Goal: Task Accomplishment & Management: Use online tool/utility

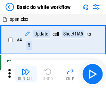
click at [26, 74] on img "button" at bounding box center [26, 71] width 8 height 8
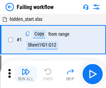
click at [26, 74] on img "button" at bounding box center [26, 71] width 8 height 8
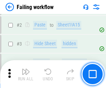
scroll to position [147, 0]
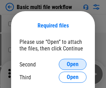
click at [73, 64] on span "Open" at bounding box center [73, 65] width 12 height 6
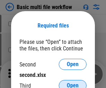
click at [73, 83] on span "Open" at bounding box center [73, 86] width 12 height 6
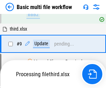
scroll to position [242, 0]
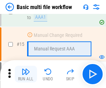
click at [26, 74] on img "button" at bounding box center [26, 71] width 8 height 8
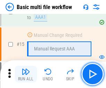
scroll to position [463, 0]
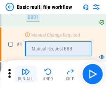
click at [26, 74] on img "button" at bounding box center [26, 71] width 8 height 8
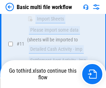
scroll to position [326, 0]
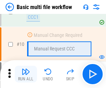
click at [26, 74] on img "button" at bounding box center [26, 71] width 8 height 8
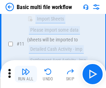
click at [26, 74] on img "button" at bounding box center [26, 71] width 8 height 8
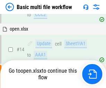
scroll to position [364, 0]
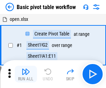
click at [26, 74] on img "button" at bounding box center [26, 71] width 8 height 8
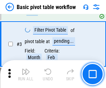
scroll to position [167, 0]
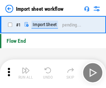
scroll to position [2, 0]
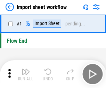
click at [26, 74] on img "button" at bounding box center [26, 71] width 8 height 8
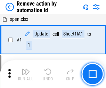
scroll to position [26, 0]
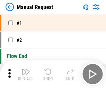
click at [26, 74] on img "button" at bounding box center [26, 71] width 8 height 8
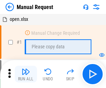
click at [26, 74] on img "button" at bounding box center [26, 71] width 8 height 8
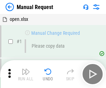
scroll to position [24, 0]
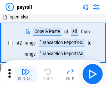
click at [26, 74] on img "button" at bounding box center [26, 71] width 8 height 8
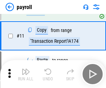
scroll to position [50, 0]
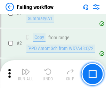
scroll to position [112, 0]
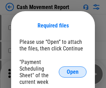
click at [73, 72] on span "Open" at bounding box center [73, 72] width 12 height 6
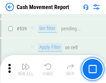
scroll to position [3086, 0]
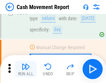
click at [26, 69] on img "button" at bounding box center [26, 66] width 8 height 8
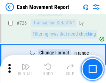
scroll to position [3628, 0]
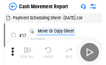
scroll to position [13, 0]
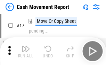
click at [26, 51] on img "button" at bounding box center [26, 49] width 8 height 8
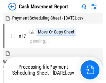
scroll to position [4, 0]
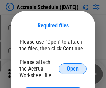
click at [73, 68] on span "Open" at bounding box center [73, 69] width 12 height 6
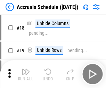
scroll to position [67, 0]
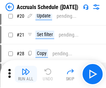
click at [26, 74] on img "button" at bounding box center [26, 71] width 8 height 8
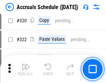
scroll to position [1293, 0]
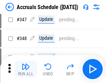
click at [26, 69] on img "button" at bounding box center [26, 66] width 8 height 8
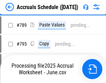
scroll to position [2921, 0]
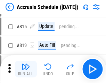
click at [26, 69] on img "button" at bounding box center [26, 66] width 8 height 8
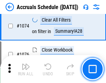
scroll to position [4165, 0]
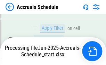
scroll to position [4027, 0]
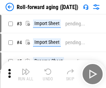
click at [26, 69] on img "button" at bounding box center [26, 71] width 8 height 8
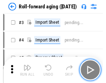
scroll to position [1, 0]
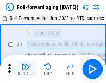
click at [26, 69] on img "button" at bounding box center [26, 66] width 8 height 8
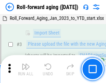
scroll to position [45, 0]
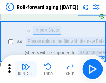
click at [26, 69] on img "button" at bounding box center [26, 66] width 8 height 8
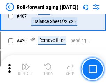
scroll to position [2411, 0]
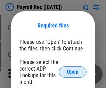
click at [73, 72] on span "Open" at bounding box center [73, 72] width 12 height 6
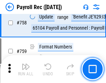
scroll to position [4176, 0]
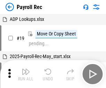
click at [26, 74] on img "button" at bounding box center [26, 71] width 8 height 8
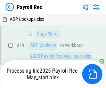
scroll to position [42, 0]
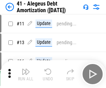
click at [26, 74] on img "button" at bounding box center [26, 71] width 8 height 8
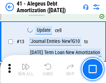
scroll to position [86, 0]
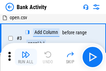
click at [26, 57] on img "button" at bounding box center [26, 54] width 8 height 8
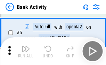
scroll to position [37, 0]
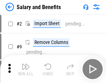
click at [26, 69] on img "button" at bounding box center [26, 66] width 8 height 8
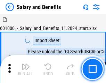
scroll to position [9, 0]
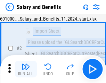
click at [26, 69] on img "button" at bounding box center [26, 66] width 8 height 8
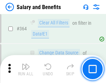
scroll to position [3275, 0]
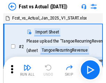
scroll to position [9, 0]
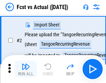
click at [26, 69] on img "button" at bounding box center [26, 66] width 8 height 8
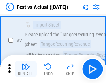
click at [26, 69] on img "button" at bounding box center [26, 66] width 8 height 8
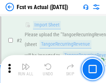
scroll to position [65, 0]
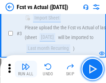
click at [26, 69] on img "button" at bounding box center [26, 66] width 8 height 8
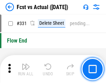
scroll to position [3328, 0]
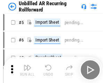
scroll to position [15, 0]
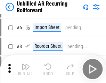
click at [26, 69] on img "button" at bounding box center [26, 66] width 8 height 8
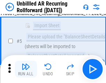
click at [26, 69] on img "button" at bounding box center [26, 66] width 8 height 8
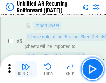
scroll to position [65, 0]
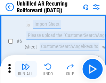
click at [26, 69] on img "button" at bounding box center [26, 66] width 8 height 8
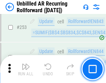
scroll to position [2362, 0]
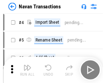
scroll to position [11, 0]
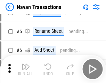
click at [26, 69] on img "button" at bounding box center [26, 66] width 8 height 8
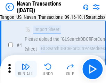
click at [26, 69] on img "button" at bounding box center [26, 66] width 8 height 8
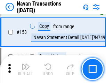
scroll to position [2254, 0]
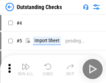
click at [26, 69] on img "button" at bounding box center [26, 66] width 8 height 8
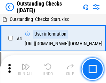
scroll to position [29, 0]
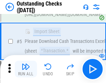
click at [26, 69] on img "button" at bounding box center [26, 66] width 8 height 8
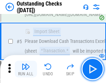
scroll to position [73, 0]
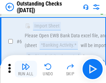
click at [26, 69] on img "button" at bounding box center [26, 66] width 8 height 8
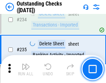
scroll to position [2112, 0]
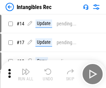
click at [26, 74] on img "button" at bounding box center [26, 71] width 8 height 8
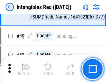
scroll to position [271, 0]
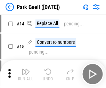
click at [26, 69] on img "button" at bounding box center [26, 71] width 8 height 8
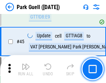
scroll to position [870, 0]
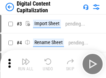
click at [26, 58] on img "button" at bounding box center [26, 61] width 8 height 8
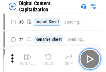
scroll to position [20, 0]
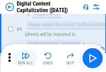
click at [26, 58] on img "button" at bounding box center [26, 56] width 8 height 8
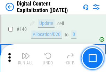
scroll to position [737, 0]
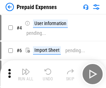
click at [26, 69] on img "button" at bounding box center [26, 71] width 8 height 8
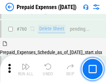
scroll to position [1927, 0]
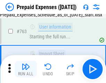
click at [26, 69] on img "button" at bounding box center [26, 66] width 8 height 8
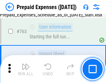
scroll to position [1968, 0]
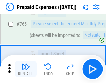
click at [26, 69] on img "button" at bounding box center [26, 66] width 8 height 8
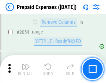
scroll to position [7268, 0]
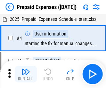
click at [26, 74] on img "button" at bounding box center [26, 71] width 8 height 8
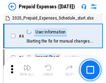
scroll to position [31, 0]
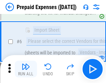
click at [26, 69] on img "button" at bounding box center [26, 66] width 8 height 8
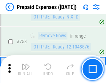
scroll to position [2478, 0]
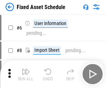
click at [26, 74] on img "button" at bounding box center [26, 71] width 8 height 8
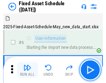
scroll to position [38, 0]
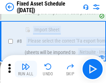
click at [26, 69] on img "button" at bounding box center [26, 66] width 8 height 8
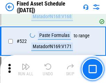
scroll to position [2417, 0]
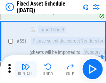
click at [26, 69] on img "button" at bounding box center [26, 66] width 8 height 8
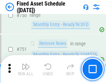
scroll to position [3390, 0]
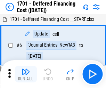
click at [26, 74] on img "button" at bounding box center [26, 71] width 8 height 8
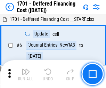
scroll to position [83, 0]
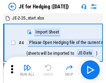
scroll to position [1, 0]
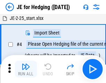
click at [26, 69] on img "button" at bounding box center [26, 66] width 8 height 8
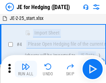
click at [26, 69] on img "button" at bounding box center [26, 66] width 8 height 8
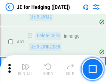
scroll to position [450, 0]
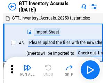
scroll to position [1, 0]
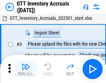
click at [26, 69] on img "button" at bounding box center [26, 66] width 8 height 8
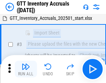
click at [26, 69] on img "button" at bounding box center [26, 66] width 8 height 8
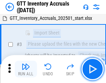
scroll to position [45, 0]
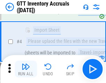
click at [26, 69] on img "button" at bounding box center [26, 66] width 8 height 8
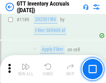
scroll to position [5678, 0]
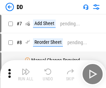
click at [26, 74] on img "button" at bounding box center [26, 71] width 8 height 8
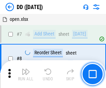
scroll to position [67, 0]
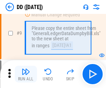
click at [26, 74] on img "button" at bounding box center [26, 71] width 8 height 8
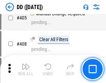
scroll to position [3111, 0]
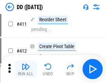
click at [26, 69] on img "button" at bounding box center [26, 66] width 8 height 8
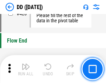
scroll to position [3328, 0]
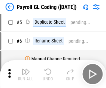
click at [26, 74] on img "button" at bounding box center [26, 71] width 8 height 8
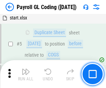
scroll to position [83, 0]
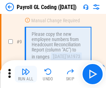
click at [26, 74] on img "button" at bounding box center [26, 71] width 8 height 8
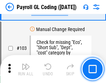
scroll to position [1631, 0]
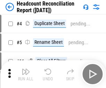
click at [26, 74] on img "button" at bounding box center [26, 71] width 8 height 8
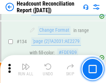
scroll to position [836, 0]
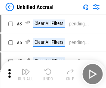
click at [26, 74] on img "button" at bounding box center [26, 71] width 8 height 8
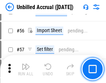
scroll to position [726, 0]
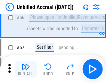
click at [26, 69] on img "button" at bounding box center [26, 66] width 8 height 8
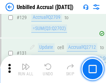
scroll to position [2071, 0]
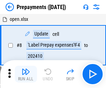
click at [26, 74] on img "button" at bounding box center [26, 71] width 8 height 8
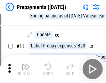
scroll to position [43, 0]
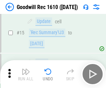
scroll to position [119, 0]
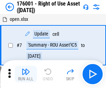
click at [26, 74] on img "button" at bounding box center [26, 71] width 8 height 8
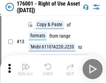
scroll to position [45, 0]
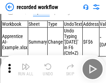
click at [26, 69] on img "button" at bounding box center [26, 66] width 8 height 8
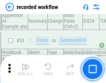
scroll to position [2173, 0]
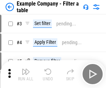
click at [26, 74] on img "button" at bounding box center [26, 71] width 8 height 8
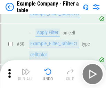
scroll to position [636, 0]
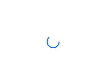
scroll to position [11, 0]
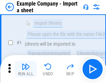
click at [26, 69] on img "button" at bounding box center [26, 66] width 8 height 8
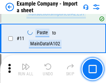
scroll to position [154, 0]
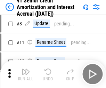
click at [26, 69] on img "button" at bounding box center [26, 71] width 8 height 8
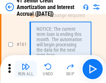
click at [26, 69] on img "button" at bounding box center [26, 66] width 8 height 8
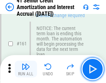
scroll to position [744, 0]
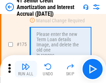
click at [26, 69] on img "button" at bounding box center [26, 66] width 8 height 8
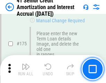
scroll to position [814, 0]
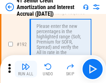
click at [26, 69] on img "button" at bounding box center [26, 66] width 8 height 8
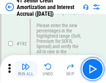
scroll to position [887, 0]
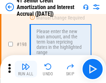
click at [26, 69] on img "button" at bounding box center [26, 66] width 8 height 8
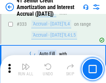
scroll to position [1776, 0]
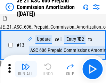
click at [26, 69] on img "button" at bounding box center [26, 66] width 8 height 8
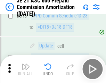
scroll to position [1298, 0]
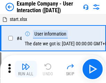
click at [26, 69] on img "button" at bounding box center [26, 66] width 8 height 8
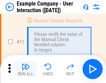
click at [26, 69] on img "button" at bounding box center [26, 66] width 8 height 8
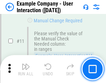
scroll to position [151, 0]
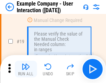
click at [26, 69] on img "button" at bounding box center [26, 66] width 8 height 8
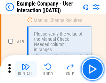
click at [26, 69] on img "button" at bounding box center [26, 66] width 8 height 8
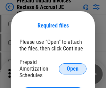
click at [73, 68] on span "Open" at bounding box center [73, 69] width 12 height 6
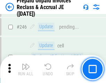
scroll to position [939, 0]
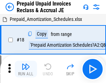
click at [26, 69] on img "button" at bounding box center [26, 66] width 8 height 8
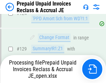
scroll to position [605, 0]
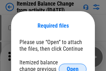
click at [73, 66] on span "Open" at bounding box center [73, 69] width 12 height 6
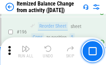
scroll to position [1338, 0]
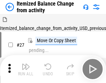
scroll to position [11, 0]
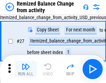
click at [26, 69] on img "button" at bounding box center [26, 66] width 8 height 8
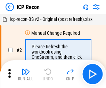
scroll to position [3, 0]
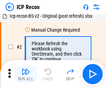
click at [26, 74] on img "button" at bounding box center [26, 71] width 8 height 8
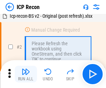
click at [26, 74] on img "button" at bounding box center [26, 71] width 8 height 8
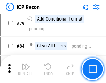
scroll to position [681, 0]
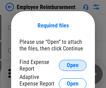
click at [73, 65] on span "Open" at bounding box center [73, 66] width 12 height 6
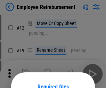
scroll to position [61, 0]
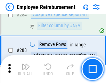
scroll to position [1890, 0]
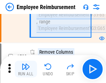
click at [26, 69] on img "button" at bounding box center [26, 66] width 8 height 8
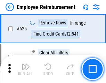
scroll to position [4163, 0]
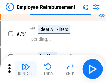
click at [26, 69] on img "button" at bounding box center [26, 66] width 8 height 8
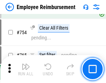
scroll to position [4878, 0]
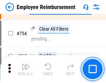
click at [26, 69] on img "button" at bounding box center [26, 66] width 8 height 8
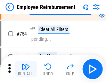
click at [26, 69] on img "button" at bounding box center [26, 66] width 8 height 8
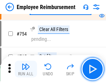
click at [26, 69] on img "button" at bounding box center [26, 66] width 8 height 8
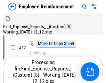
scroll to position [24, 0]
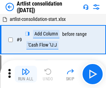
click at [26, 74] on img "button" at bounding box center [26, 71] width 8 height 8
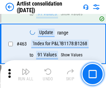
scroll to position [3045, 0]
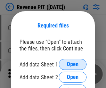
click at [73, 64] on span "Open" at bounding box center [73, 65] width 12 height 6
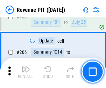
scroll to position [707, 0]
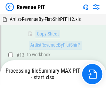
scroll to position [289, 0]
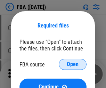
click at [73, 64] on span "Open" at bounding box center [73, 65] width 12 height 6
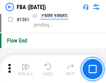
scroll to position [7468, 0]
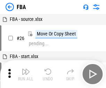
scroll to position [7, 0]
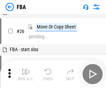
click at [26, 74] on img "button" at bounding box center [26, 71] width 8 height 8
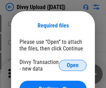
click at [73, 65] on span "Open" at bounding box center [73, 66] width 12 height 6
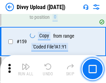
scroll to position [720, 0]
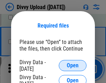
click at [73, 65] on span "Open" at bounding box center [73, 66] width 12 height 6
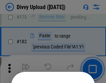
scroll to position [781, 0]
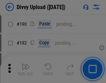
scroll to position [878, 0]
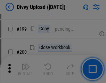
scroll to position [1011, 0]
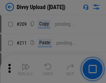
scroll to position [1181, 0]
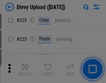
scroll to position [1388, 0]
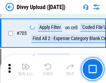
scroll to position [4757, 0]
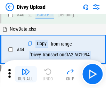
click at [26, 74] on img "button" at bounding box center [26, 71] width 8 height 8
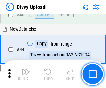
scroll to position [76, 0]
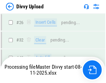
scroll to position [720, 0]
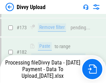
scroll to position [784, 0]
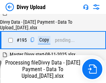
scroll to position [972, 0]
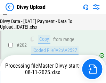
scroll to position [1125, 0]
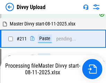
scroll to position [1344, 0]
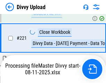
scroll to position [1545, 0]
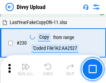
scroll to position [1726, 0]
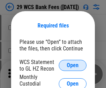
click at [73, 65] on span "Open" at bounding box center [73, 66] width 12 height 6
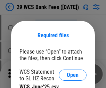
scroll to position [10, 0]
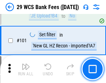
scroll to position [678, 0]
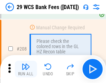
click at [26, 69] on img "button" at bounding box center [26, 66] width 8 height 8
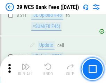
scroll to position [3498, 0]
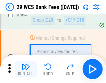
click at [26, 69] on img "button" at bounding box center [26, 66] width 8 height 8
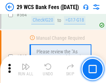
scroll to position [3761, 0]
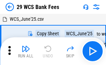
scroll to position [13, 0]
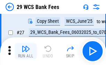
click at [26, 51] on img "button" at bounding box center [26, 49] width 8 height 8
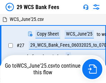
scroll to position [4, 0]
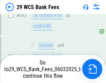
scroll to position [3712, 0]
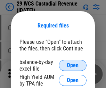
click at [73, 65] on span "Open" at bounding box center [73, 66] width 12 height 6
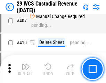
scroll to position [3221, 0]
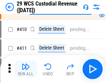
click at [26, 69] on img "button" at bounding box center [26, 66] width 8 height 8
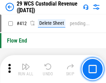
scroll to position [3321, 0]
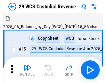
scroll to position [17, 0]
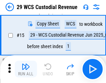
click at [26, 69] on img "button" at bounding box center [26, 66] width 8 height 8
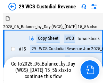
scroll to position [13, 0]
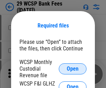
click at [73, 68] on span "Open" at bounding box center [73, 69] width 12 height 6
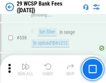
scroll to position [2672, 0]
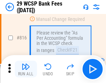
click at [26, 69] on img "button" at bounding box center [26, 66] width 8 height 8
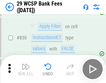
scroll to position [4412, 0]
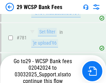
scroll to position [4110, 0]
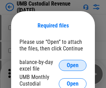
click at [73, 65] on span "Open" at bounding box center [73, 66] width 12 height 6
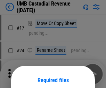
scroll to position [55, 0]
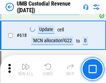
scroll to position [3582, 0]
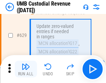
click at [26, 69] on img "button" at bounding box center [26, 66] width 8 height 8
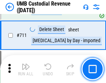
scroll to position [4233, 0]
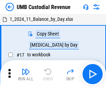
scroll to position [5, 0]
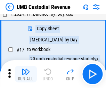
click at [26, 74] on img "button" at bounding box center [26, 71] width 8 height 8
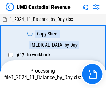
scroll to position [5, 0]
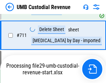
scroll to position [4217, 0]
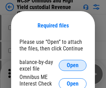
click at [73, 65] on span "Open" at bounding box center [73, 66] width 12 height 6
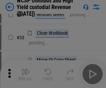
scroll to position [159, 0]
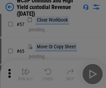
scroll to position [303, 0]
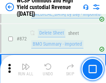
scroll to position [5885, 0]
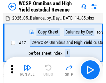
scroll to position [4, 0]
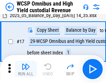
click at [26, 69] on img "button" at bounding box center [26, 66] width 8 height 8
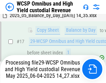
scroll to position [145, 0]
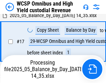
scroll to position [145, 0]
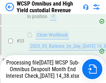
scroll to position [309, 0]
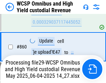
scroll to position [5744, 0]
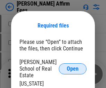
click at [73, 66] on span "Open" at bounding box center [73, 69] width 12 height 6
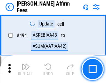
scroll to position [1891, 0]
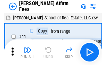
scroll to position [7, 0]
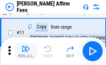
click at [26, 51] on img "button" at bounding box center [26, 49] width 8 height 8
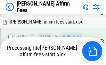
scroll to position [1513, 0]
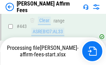
scroll to position [1824, 0]
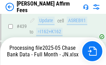
scroll to position [1824, 0]
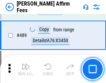
scroll to position [1815, 0]
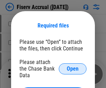
click at [73, 66] on span "Open" at bounding box center [73, 69] width 12 height 6
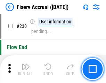
scroll to position [2203, 0]
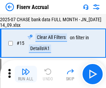
click at [26, 74] on img "button" at bounding box center [26, 71] width 8 height 8
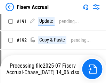
scroll to position [1828, 0]
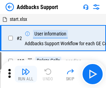
click at [26, 69] on img "button" at bounding box center [26, 71] width 8 height 8
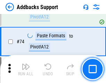
scroll to position [506, 0]
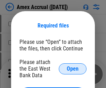
click at [73, 68] on span "Open" at bounding box center [73, 69] width 12 height 6
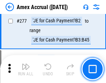
scroll to position [1904, 0]
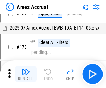
click at [26, 74] on img "button" at bounding box center [26, 71] width 8 height 8
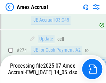
scroll to position [2072, 0]
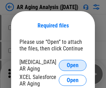
click at [73, 64] on span "Open" at bounding box center [73, 66] width 12 height 6
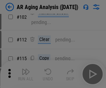
scroll to position [96, 0]
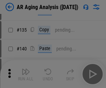
scroll to position [209, 0]
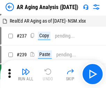
scroll to position [7, 0]
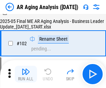
click at [26, 74] on img "button" at bounding box center [26, 71] width 8 height 8
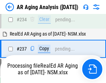
scroll to position [1078, 0]
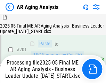
scroll to position [1070, 0]
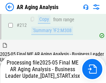
scroll to position [1070, 0]
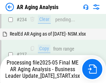
scroll to position [1099, 0]
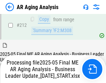
scroll to position [1045, 0]
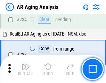
scroll to position [1070, 0]
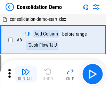
click at [26, 74] on img "button" at bounding box center [26, 71] width 8 height 8
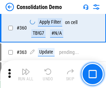
scroll to position [2331, 0]
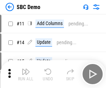
click at [26, 74] on img "button" at bounding box center [26, 71] width 8 height 8
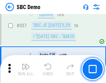
scroll to position [1829, 0]
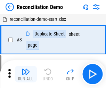
click at [26, 74] on img "button" at bounding box center [26, 71] width 8 height 8
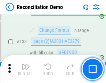
scroll to position [826, 0]
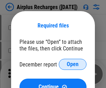
click at [73, 64] on span "Open" at bounding box center [73, 65] width 12 height 6
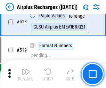
scroll to position [2992, 0]
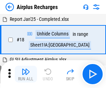
click at [26, 74] on img "button" at bounding box center [26, 71] width 8 height 8
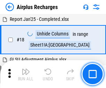
scroll to position [31, 0]
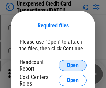
click at [73, 65] on span "Open" at bounding box center [73, 66] width 12 height 6
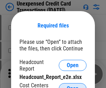
click at [73, 86] on span "Open" at bounding box center [73, 89] width 12 height 6
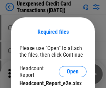
scroll to position [6, 0]
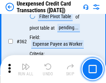
scroll to position [1788, 0]
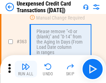
click at [26, 69] on img "button" at bounding box center [26, 66] width 8 height 8
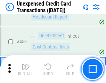
scroll to position [2372, 0]
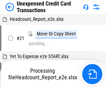
scroll to position [11, 0]
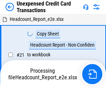
scroll to position [11, 0]
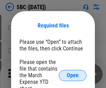
click at [73, 75] on span "Open" at bounding box center [73, 76] width 12 height 6
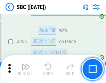
scroll to position [1359, 0]
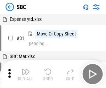
scroll to position [7, 0]
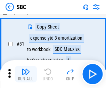
click at [26, 74] on img "button" at bounding box center [26, 71] width 8 height 8
